Goal: Transaction & Acquisition: Purchase product/service

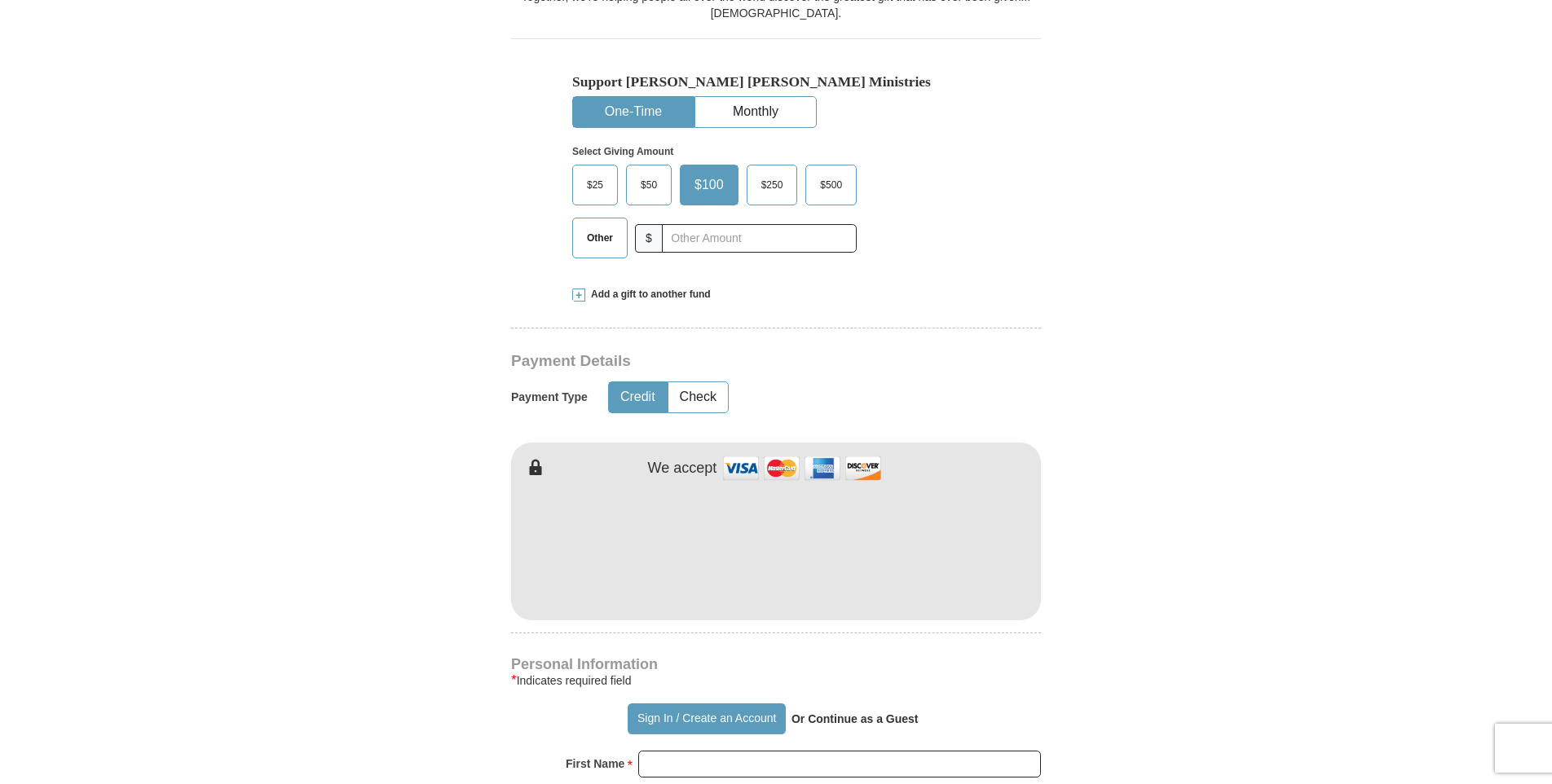
scroll to position [544, 0]
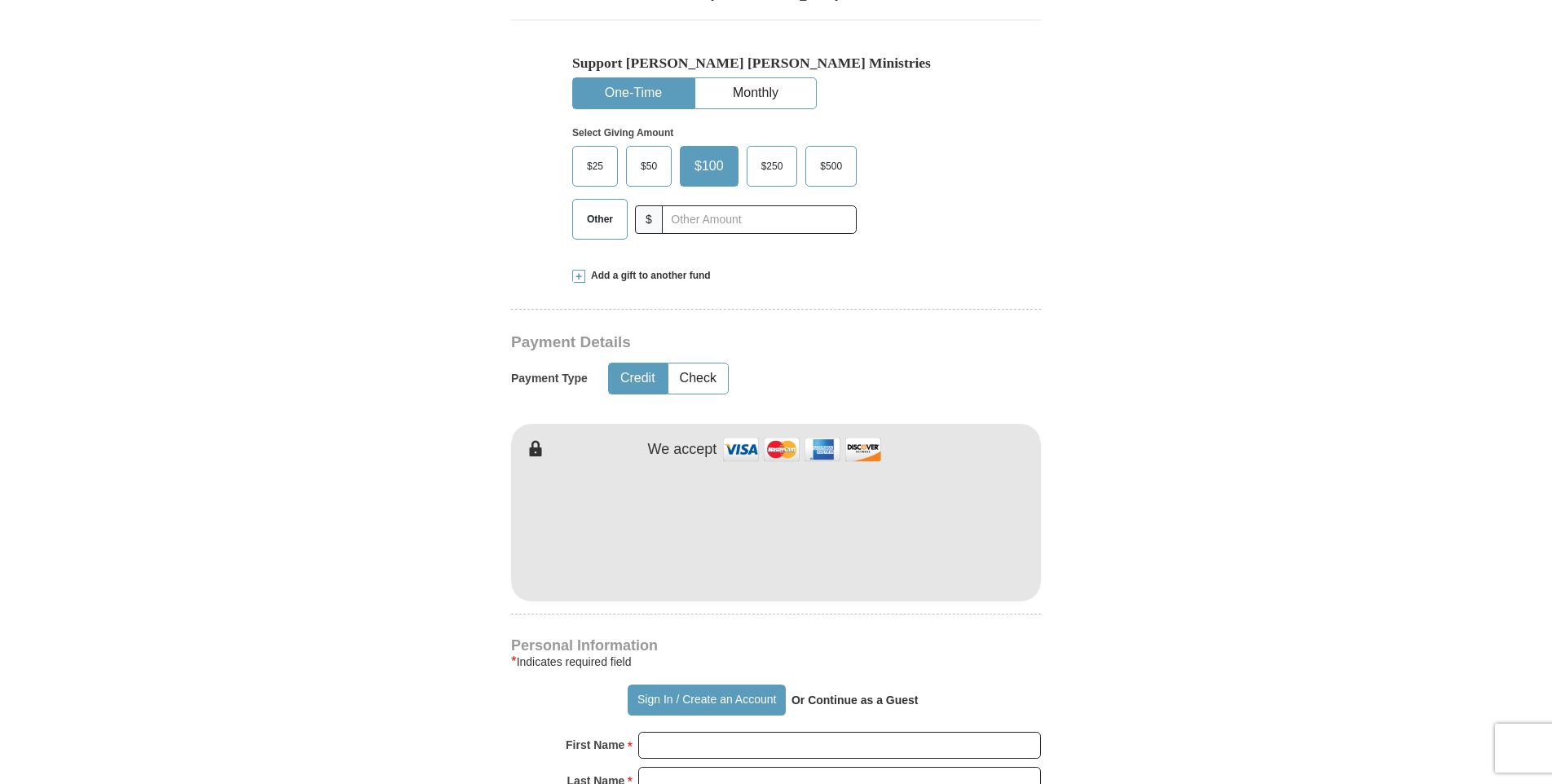
click at [329, 633] on form "Already have an account? Sign in for faster giving. Don't have an account? Crea…" at bounding box center [776, 543] width 929 height 2044
click at [704, 731] on input "First Name *" at bounding box center [840, 745] width 403 height 28
type input "[PERSON_NAME]"
type input "Bell"
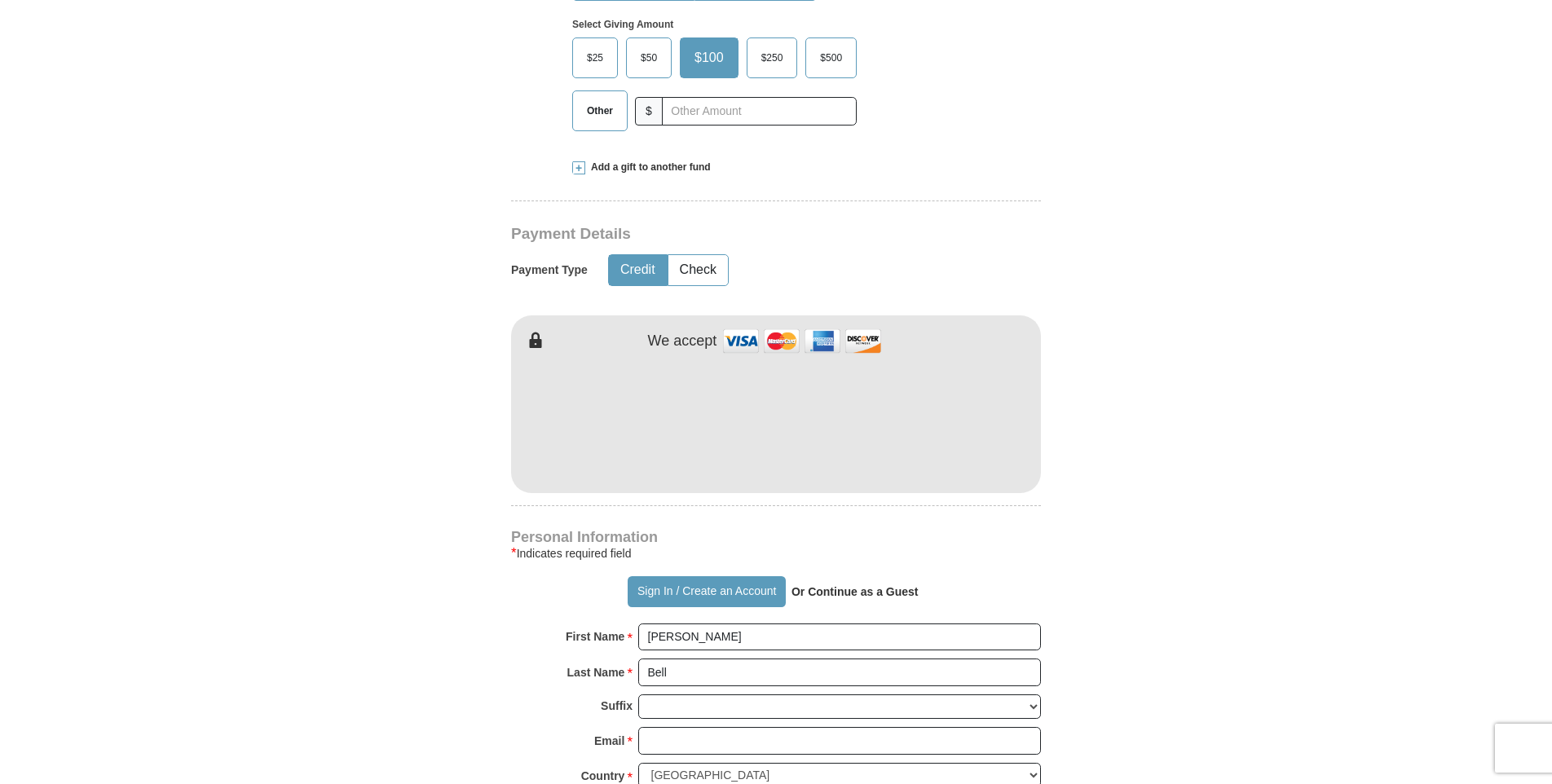
scroll to position [679, 0]
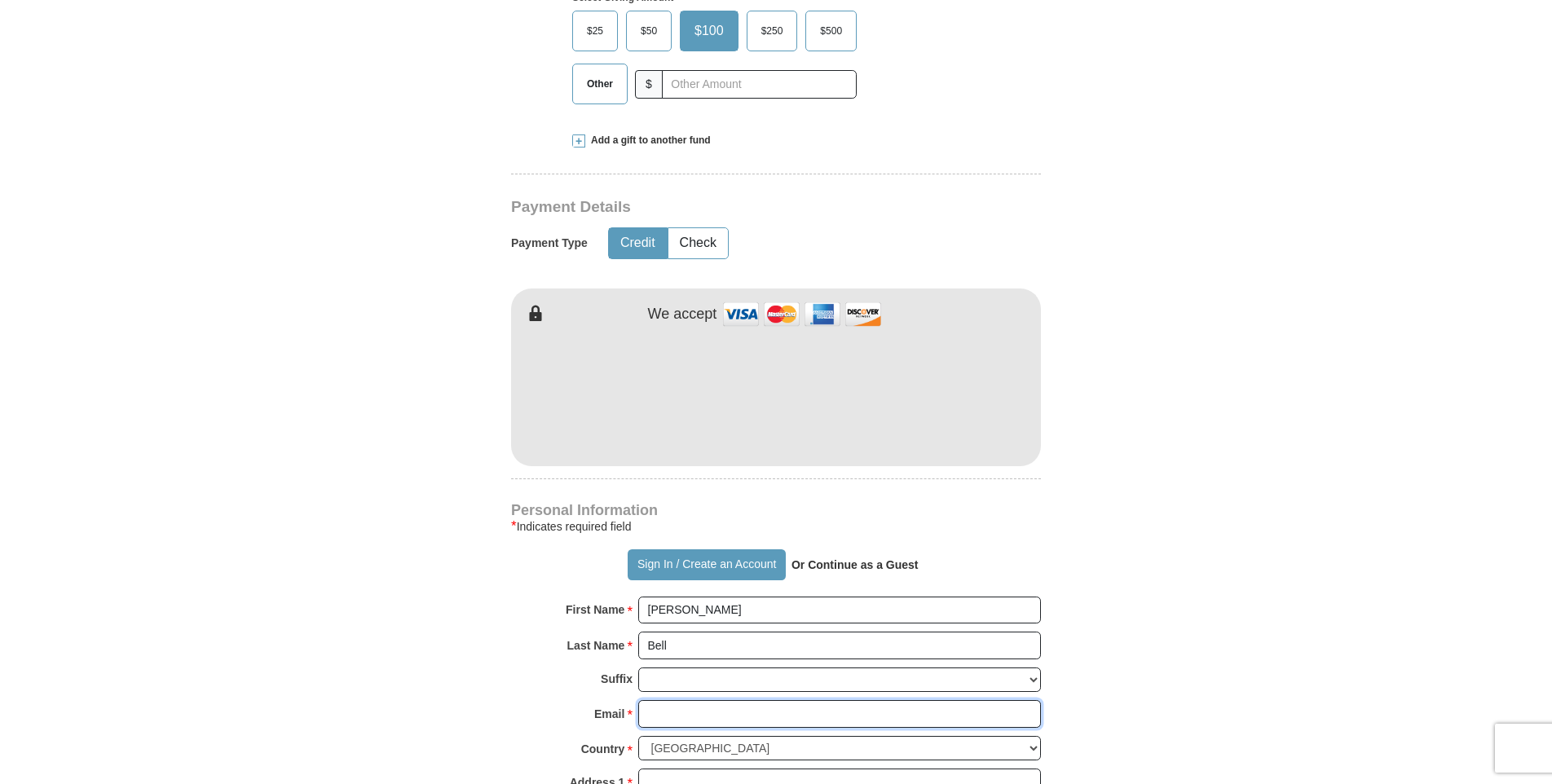
click at [664, 700] on input "Email *" at bounding box center [840, 714] width 403 height 28
type input "[EMAIL_ADDRESS][DOMAIN_NAME]"
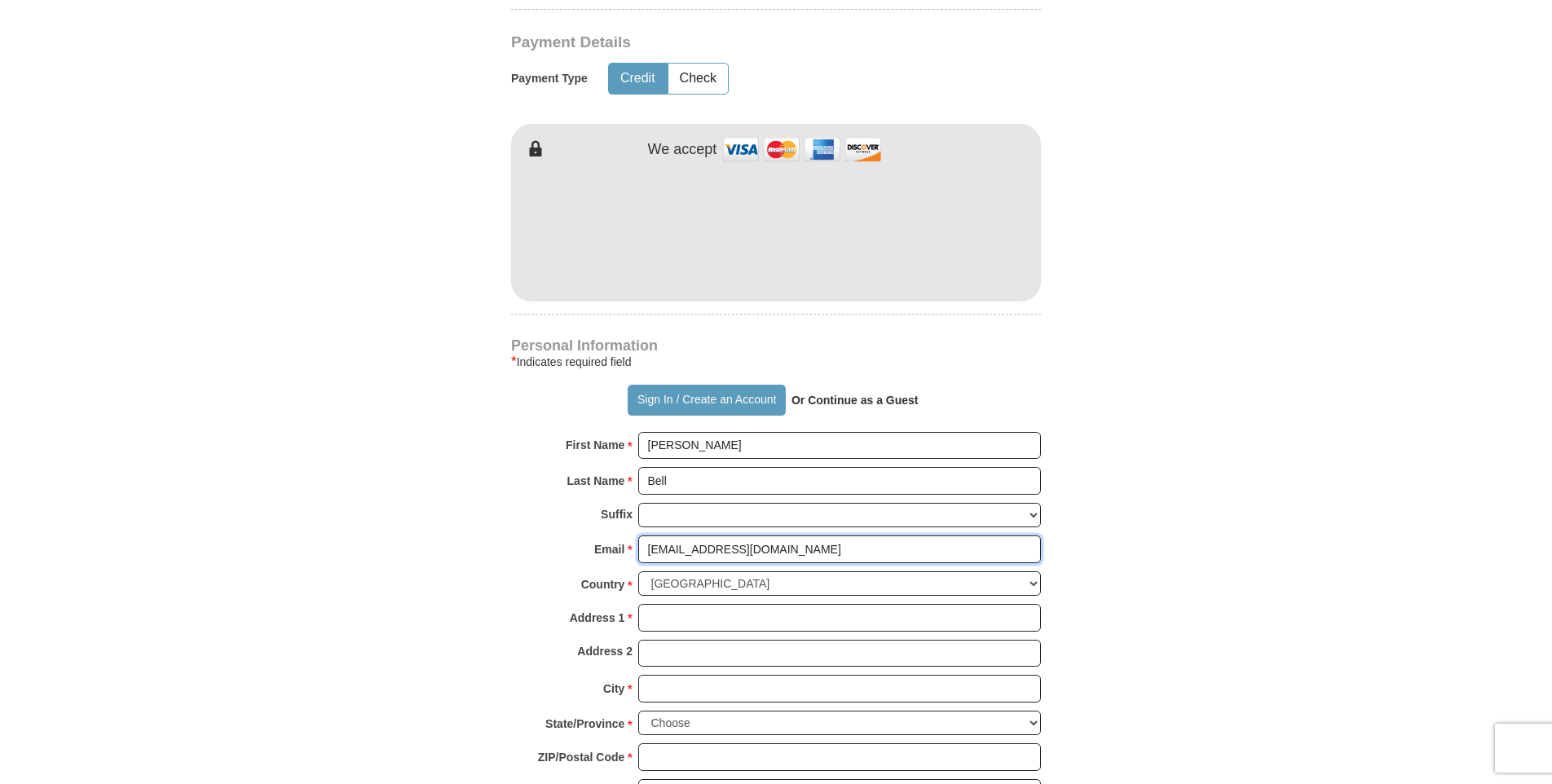
scroll to position [951, 0]
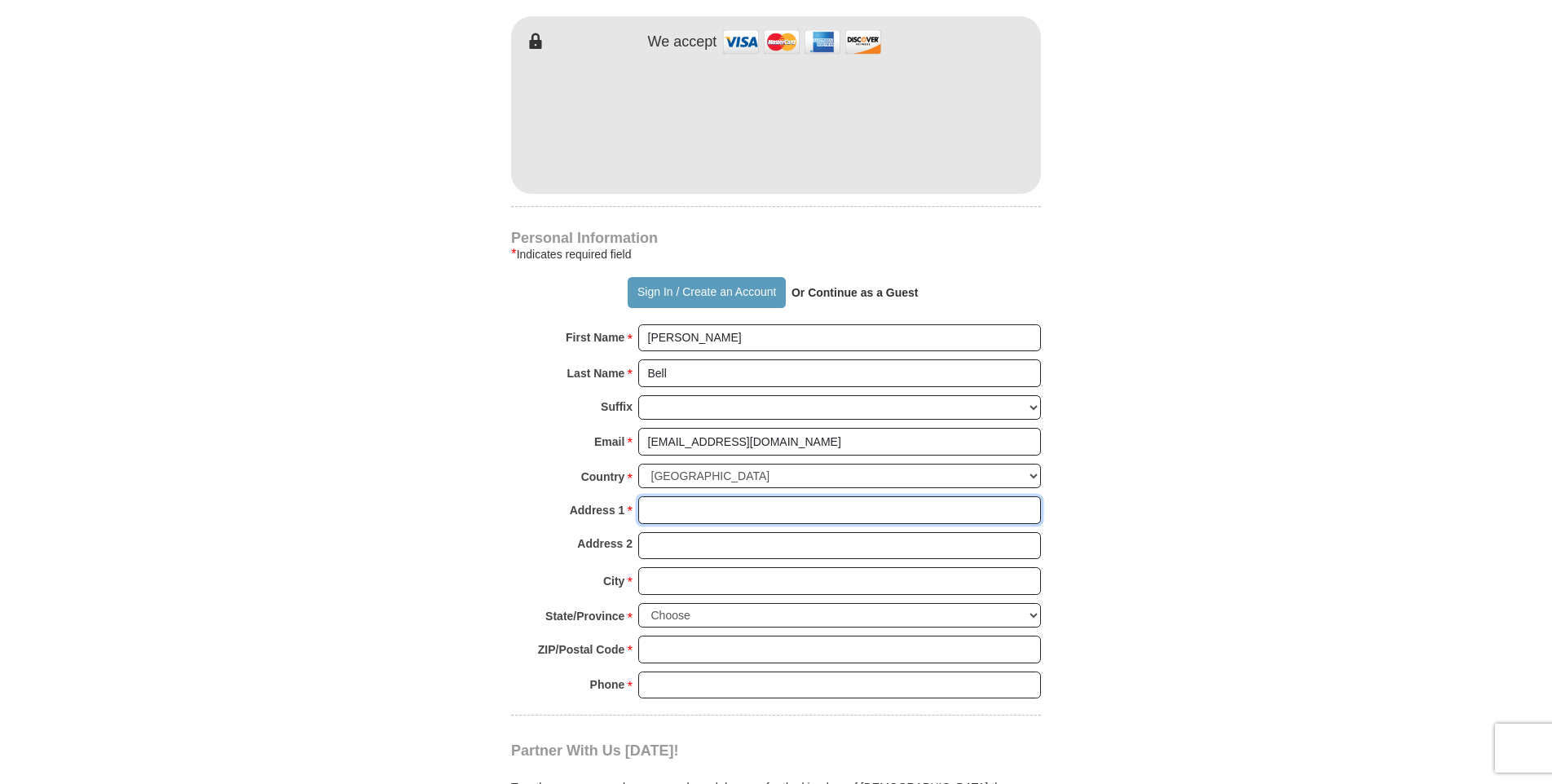
click at [658, 496] on input "Address 1 *" at bounding box center [840, 510] width 403 height 28
type input "[STREET_ADDRESS][PERSON_NAME]"
click at [402, 521] on form "Already have an account? Sign in for faster giving. Don't have an account? Crea…" at bounding box center [776, 136] width 929 height 2044
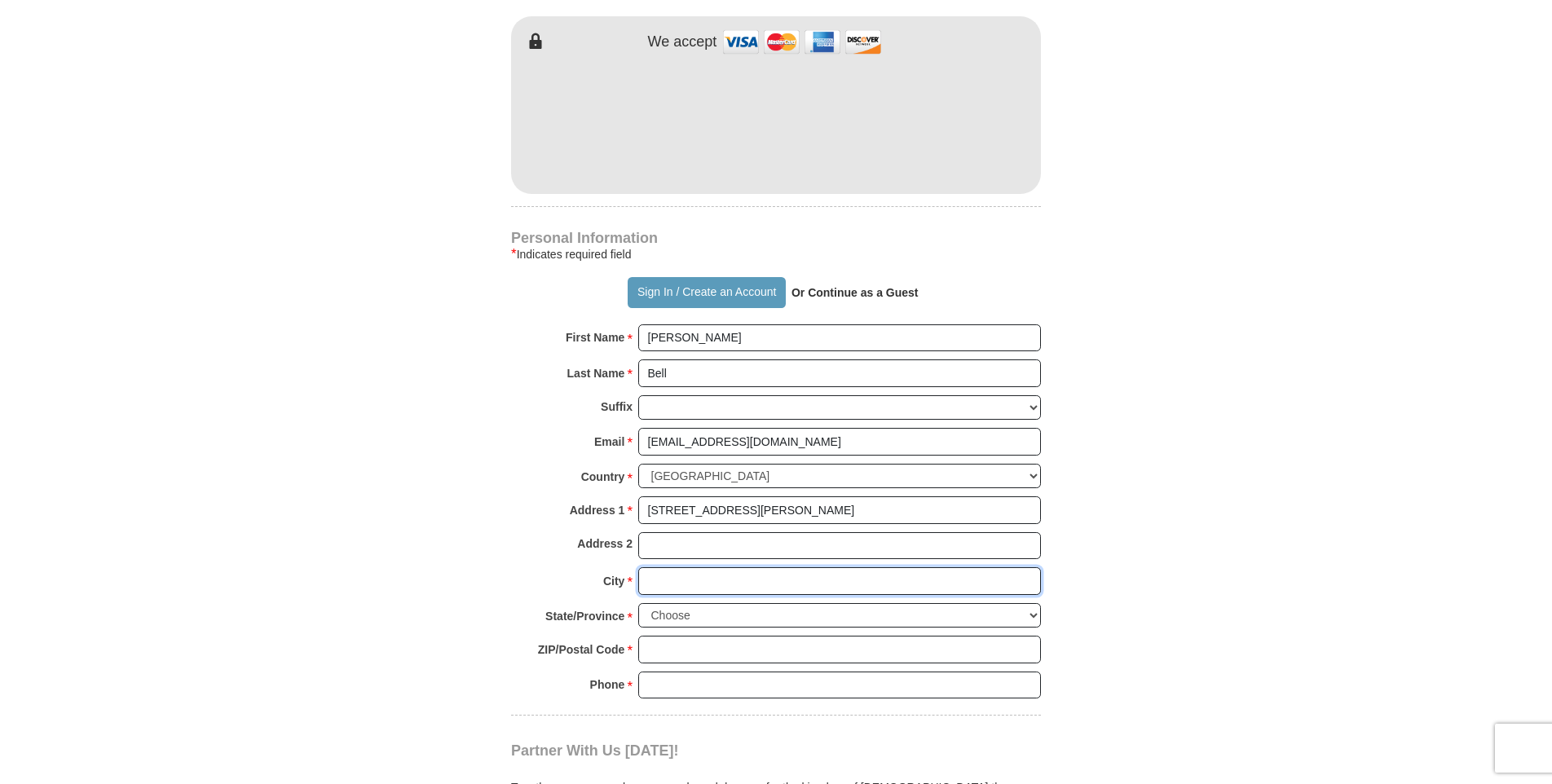
click at [676, 567] on input "City *" at bounding box center [840, 581] width 403 height 28
type input "[GEOGRAPHIC_DATA]"
click at [471, 573] on form "Already have an account? Sign in for faster giving. Don't have an account? Crea…" at bounding box center [776, 136] width 929 height 2044
click at [1029, 603] on select "Choose [US_STATE] [US_STATE] [US_STATE] [US_STATE] [US_STATE] Armed Forces Amer…" at bounding box center [840, 615] width 403 height 25
select select "IN"
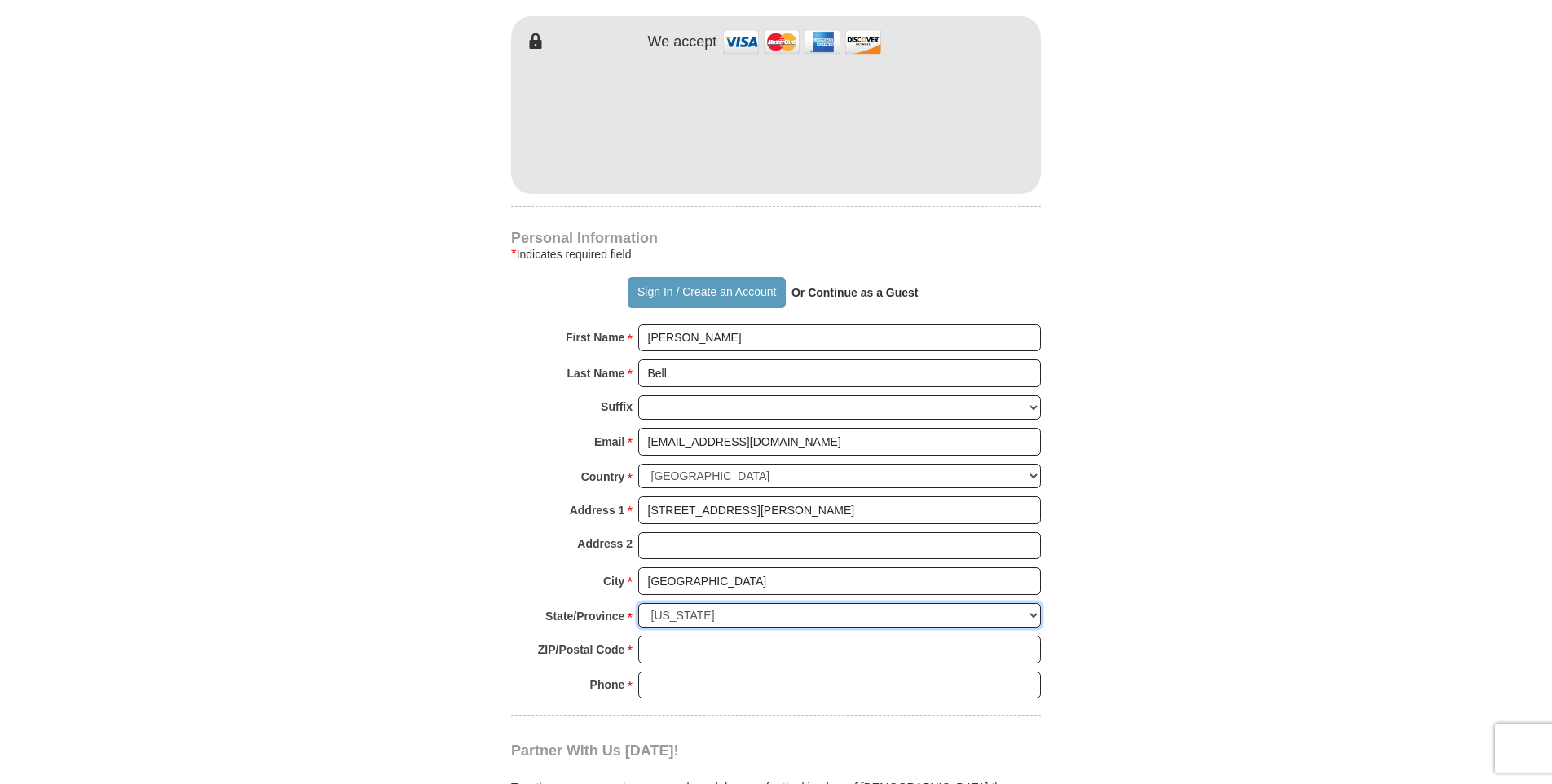
click at [638, 603] on select "Choose [US_STATE] [US_STATE] [US_STATE] [US_STATE] [US_STATE] Armed Forces Amer…" at bounding box center [840, 615] width 403 height 25
click at [675, 635] on input "ZIP/Postal Code *" at bounding box center [840, 649] width 403 height 28
type input "47909"
click at [668, 671] on input "Phone * *" at bounding box center [840, 685] width 403 height 28
type input "[PHONE_NUMBER]"
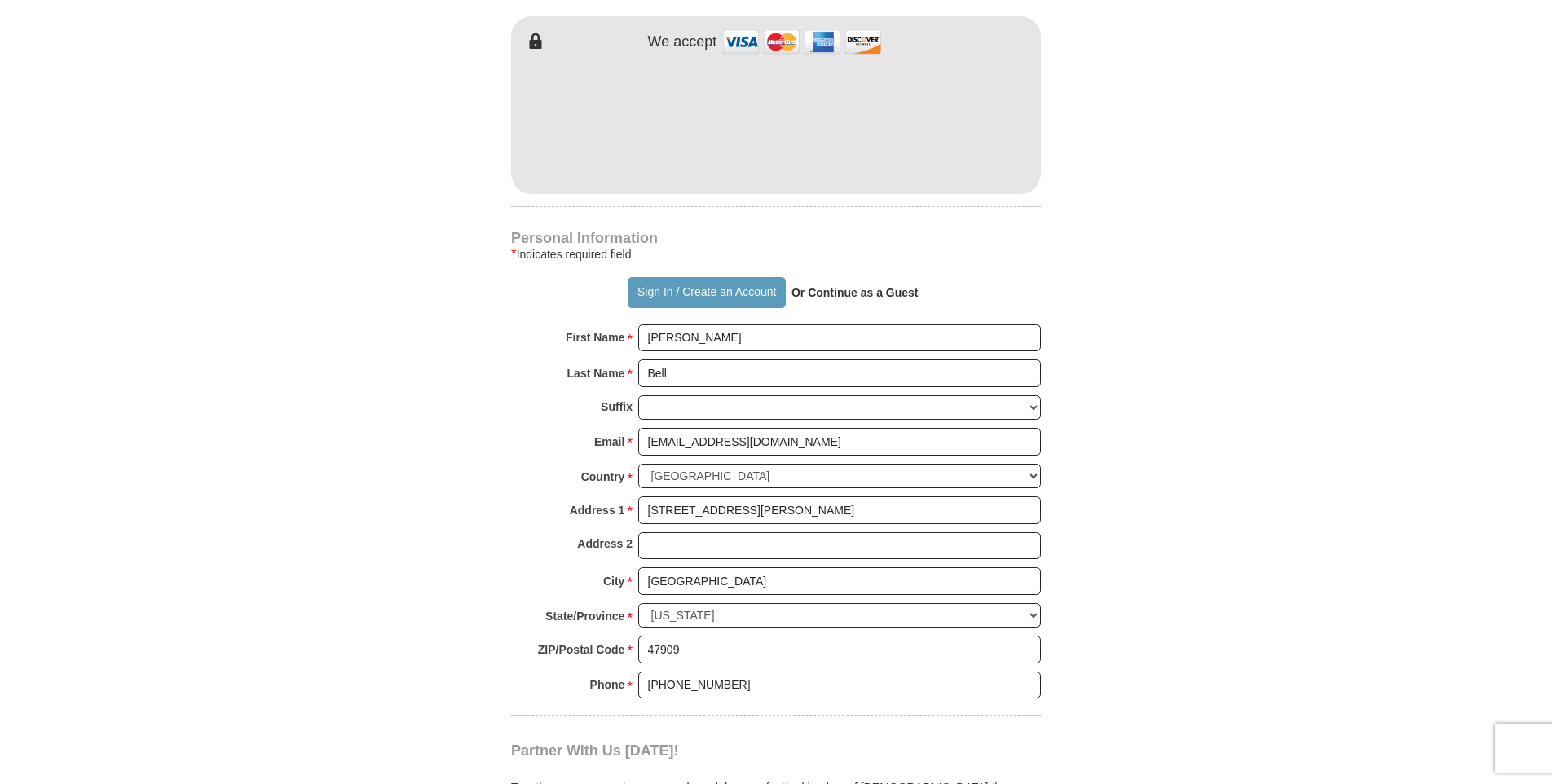
click at [412, 670] on form "Already have an account? Sign in for faster giving. Don't have an account? Crea…" at bounding box center [776, 136] width 929 height 2044
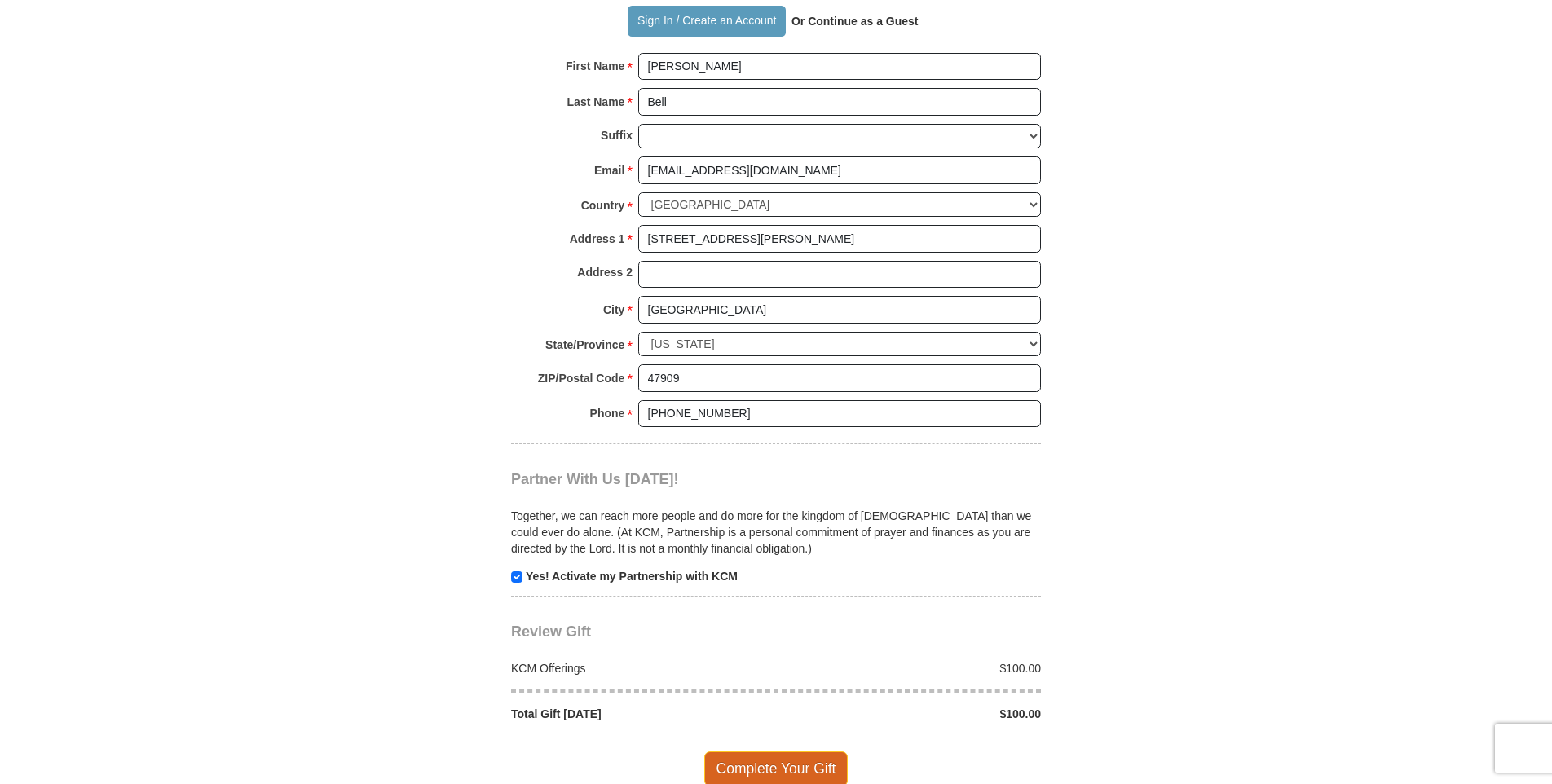
click at [771, 752] on span "Complete Your Gift" at bounding box center [776, 768] width 144 height 34
